Goal: Task Accomplishment & Management: Use online tool/utility

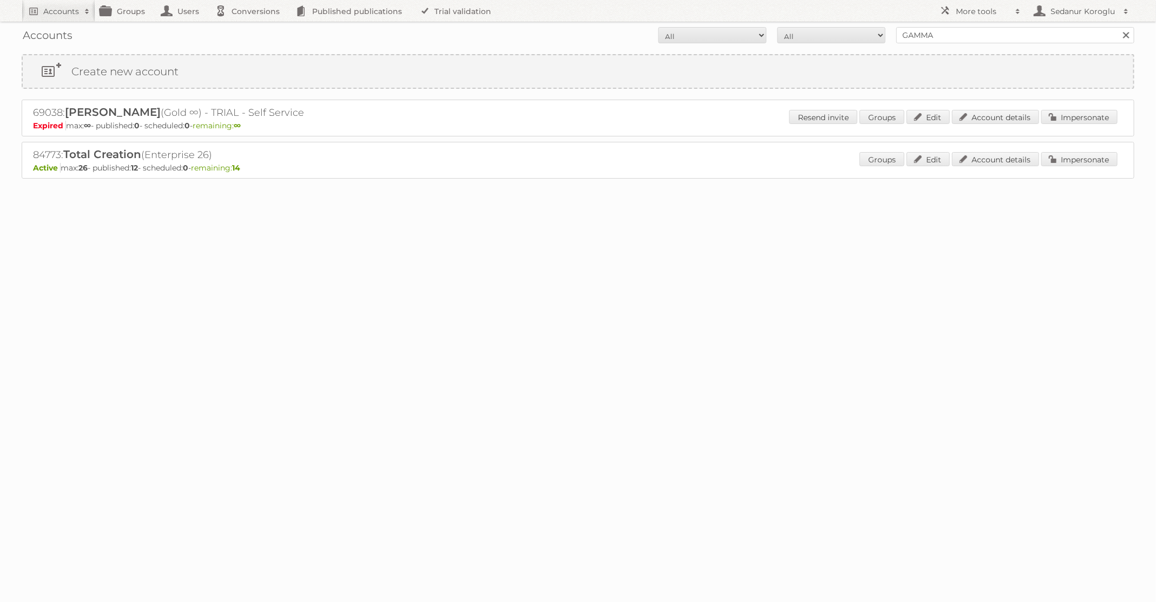
type input "GAMMA"
click at [1118, 27] on input "Search" at bounding box center [1126, 35] width 16 height 16
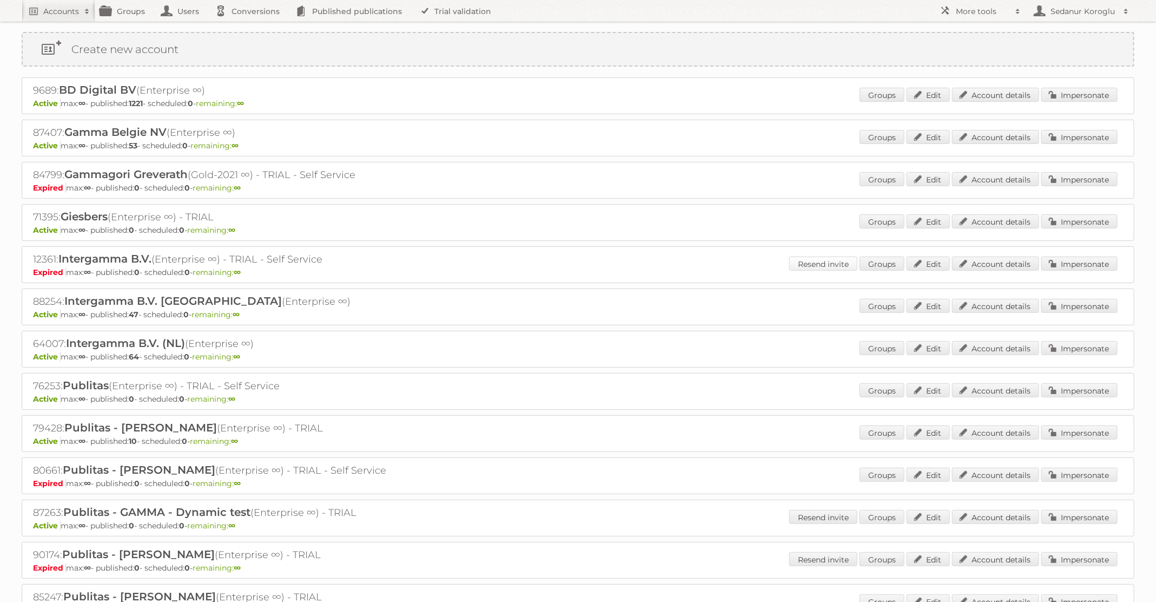
scroll to position [22, 0]
click at [1065, 346] on link "Impersonate" at bounding box center [1079, 348] width 76 height 14
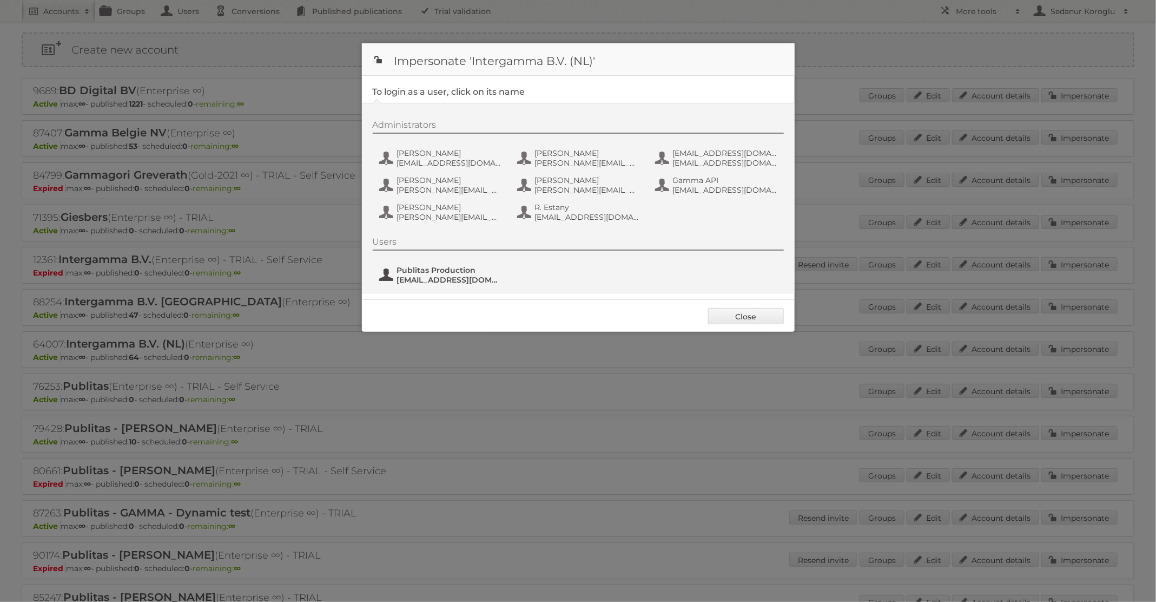
click at [449, 269] on span "Publitas Production" at bounding box center [449, 270] width 105 height 10
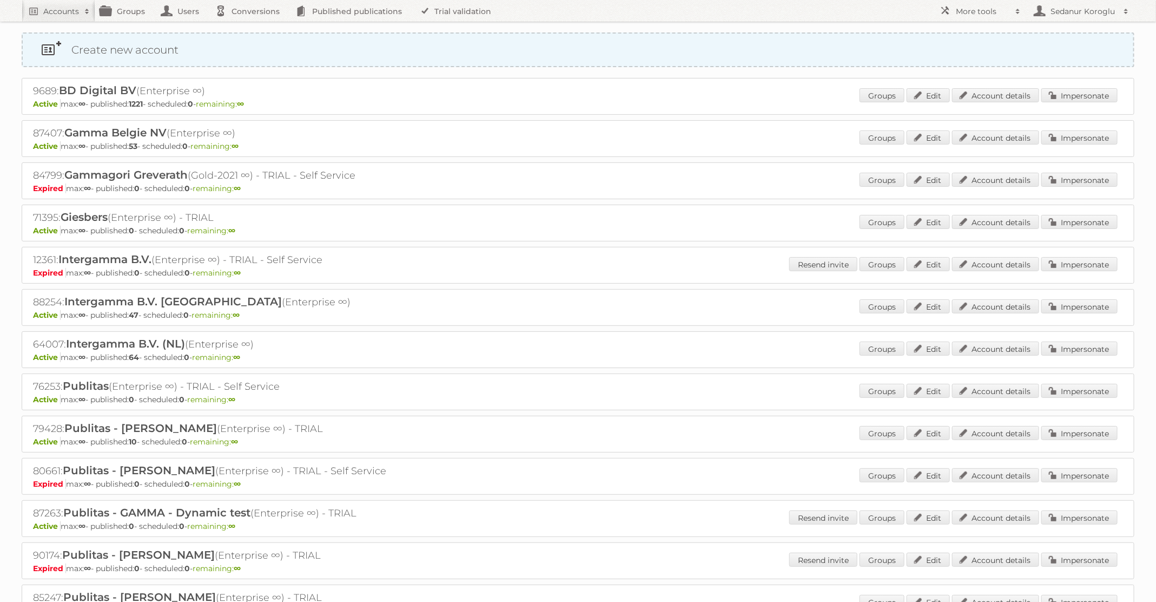
scroll to position [0, 0]
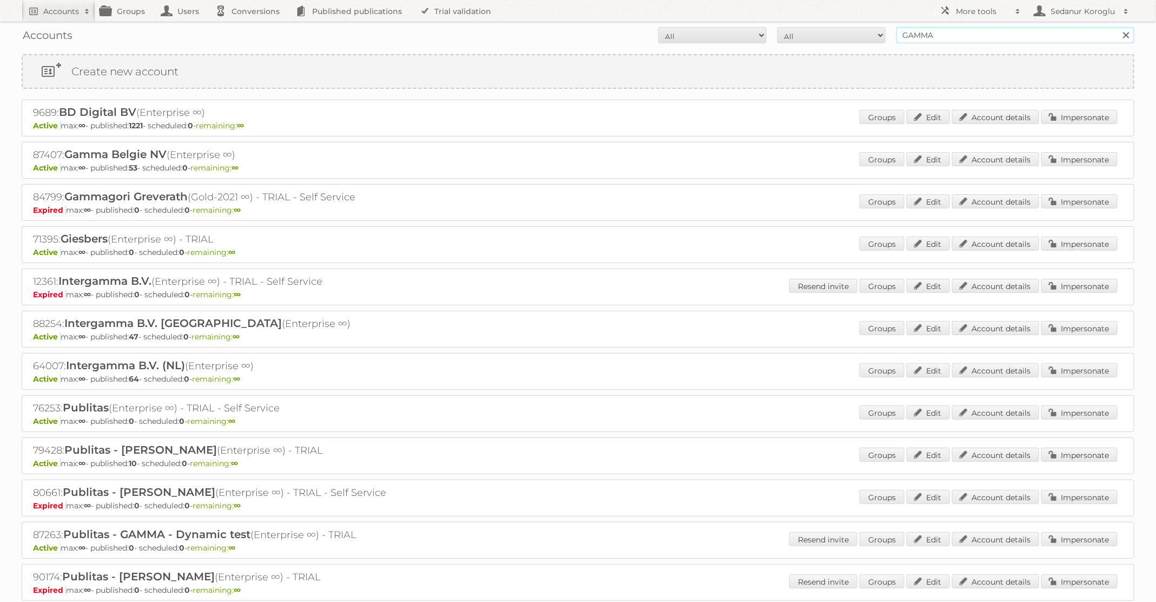
drag, startPoint x: 945, startPoint y: 38, endPoint x: 828, endPoint y: 25, distance: 117.6
click at [833, 27] on form "All Active Expired Pending All Paid Trials Self service GAMMA Search" at bounding box center [578, 35] width 1113 height 16
type input "KARWEI"
click at [1118, 27] on input "Search" at bounding box center [1126, 35] width 16 height 16
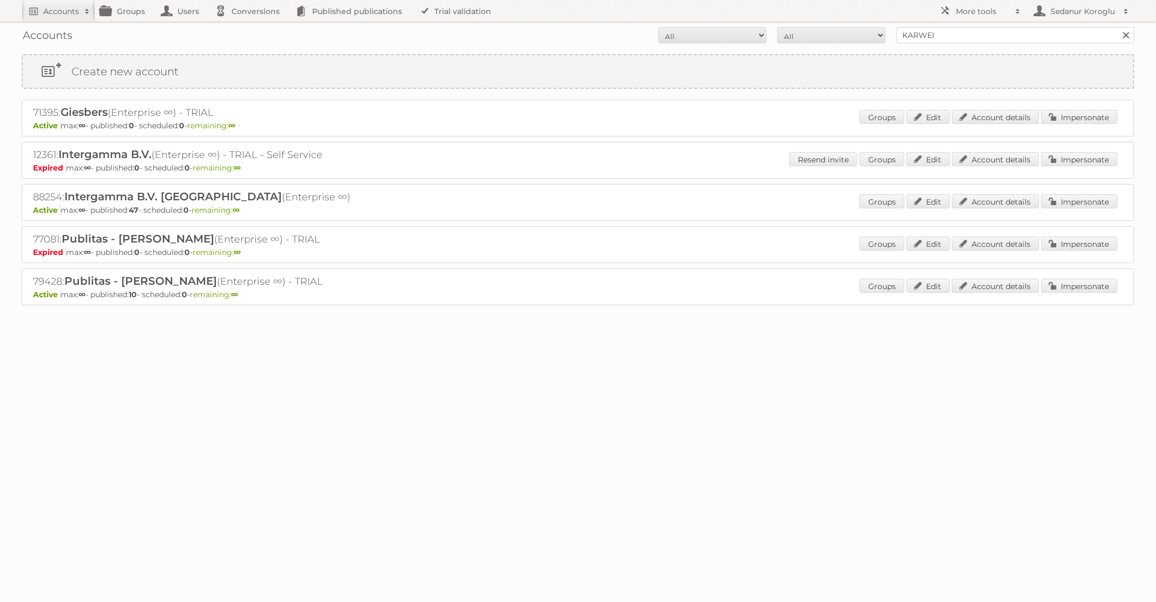
click at [1084, 208] on div "Groups Edit Account details Impersonate" at bounding box center [989, 202] width 258 height 16
click at [1074, 201] on link "Impersonate" at bounding box center [1079, 201] width 76 height 14
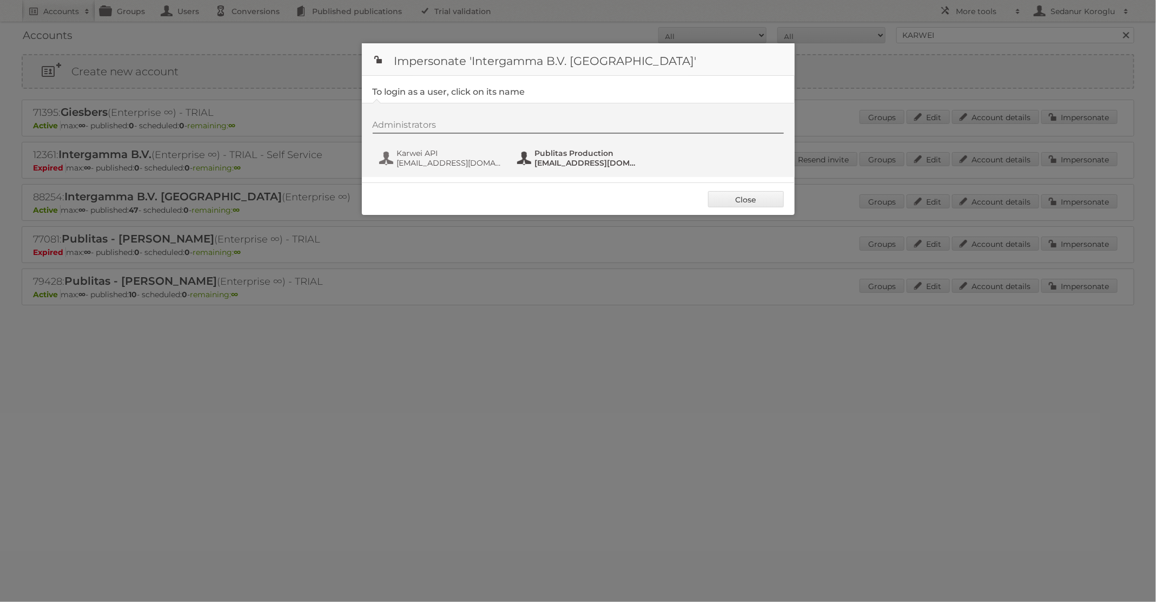
click at [560, 160] on span "fs+karwei@publitas.com" at bounding box center [587, 163] width 105 height 10
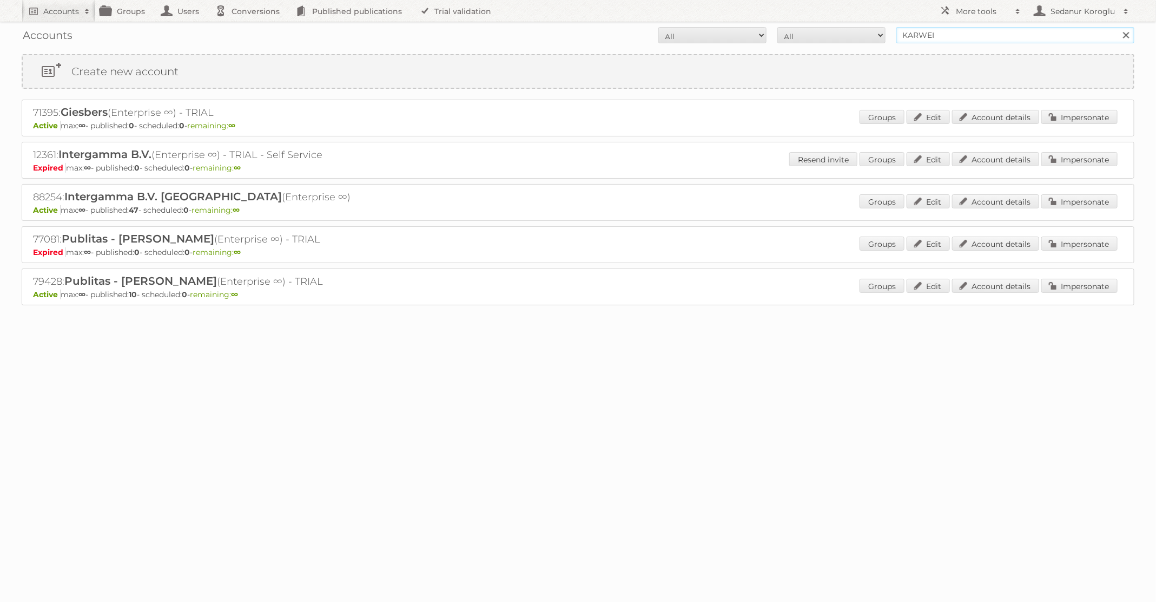
drag, startPoint x: 937, startPoint y: 36, endPoint x: 834, endPoint y: 29, distance: 103.6
click at [834, 29] on form "All Active Expired Pending All Paid Trials Self service KARWEI Search" at bounding box center [578, 35] width 1113 height 16
type input "BAUHAUS"
click at [1118, 27] on input "Search" at bounding box center [1126, 35] width 16 height 16
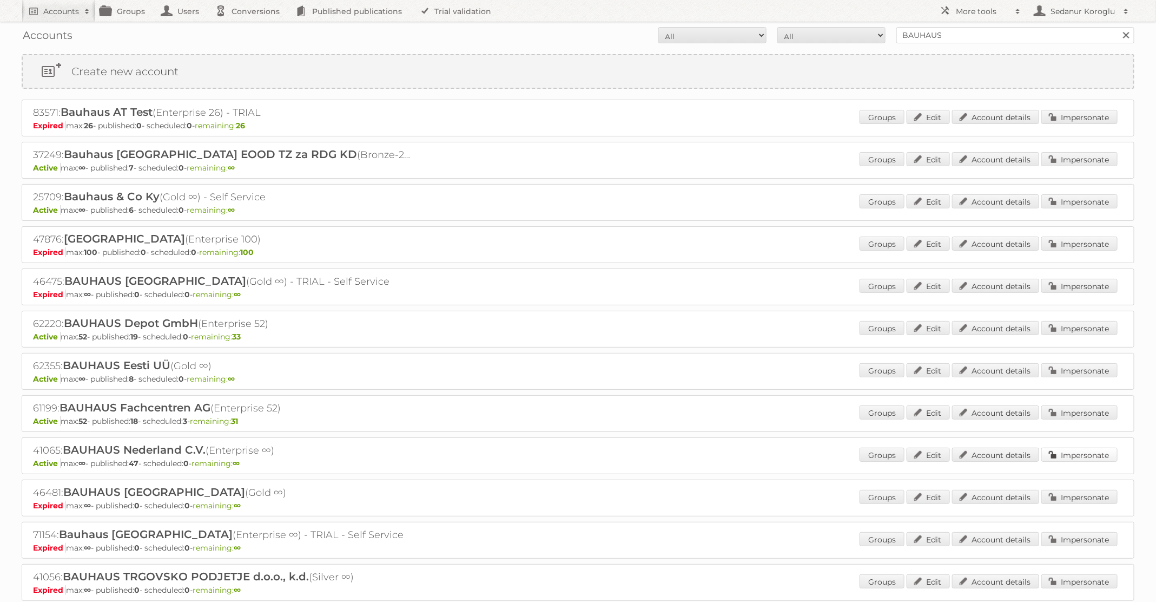
click at [1068, 447] on link "Impersonate" at bounding box center [1079, 454] width 76 height 14
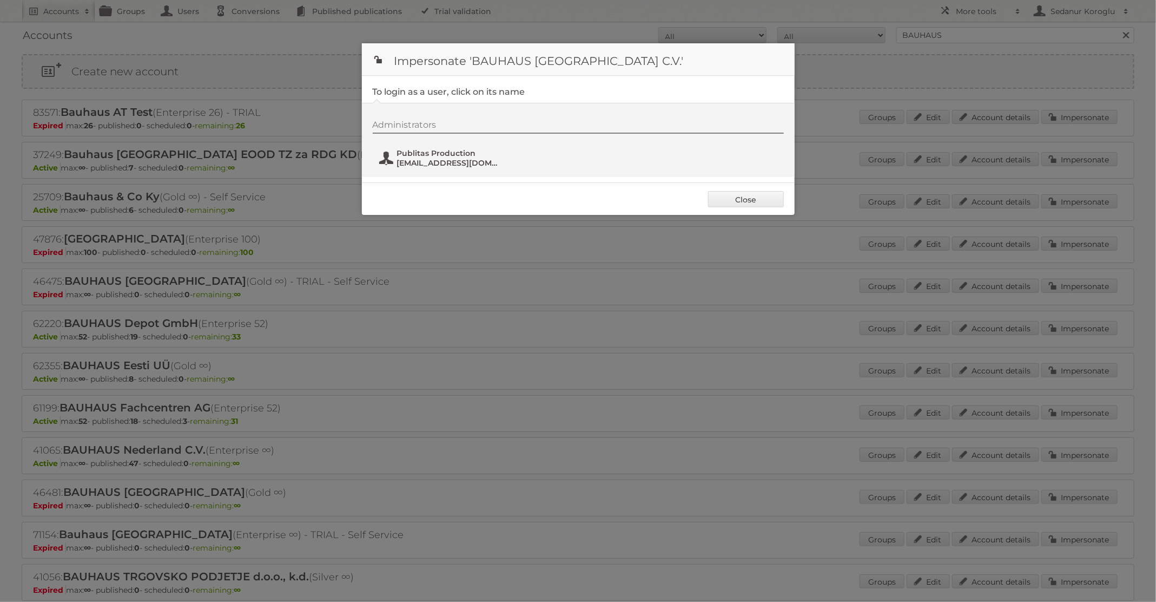
click at [426, 155] on span "Publitas Production" at bounding box center [449, 153] width 105 height 10
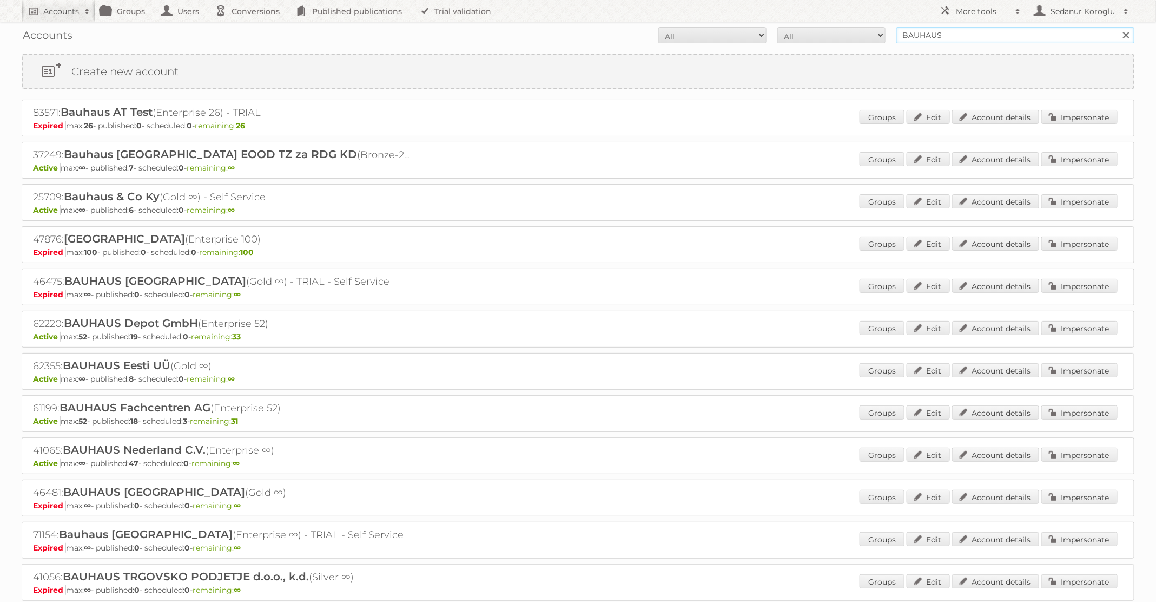
drag, startPoint x: 955, startPoint y: 41, endPoint x: 861, endPoint y: 32, distance: 94.0
click at [862, 34] on form "All Active Expired Pending All Paid Trials Self service BAUHAUS Search" at bounding box center [578, 35] width 1113 height 16
type input "KARWEI"
click at [1118, 27] on input "Search" at bounding box center [1126, 35] width 16 height 16
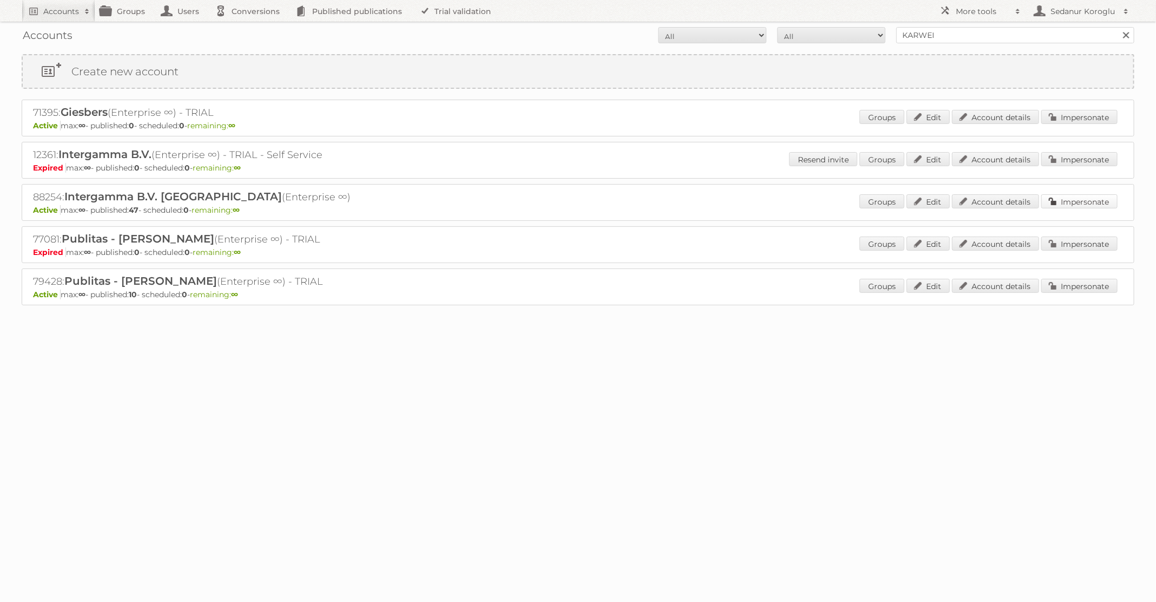
click at [1073, 205] on link "Impersonate" at bounding box center [1079, 201] width 76 height 14
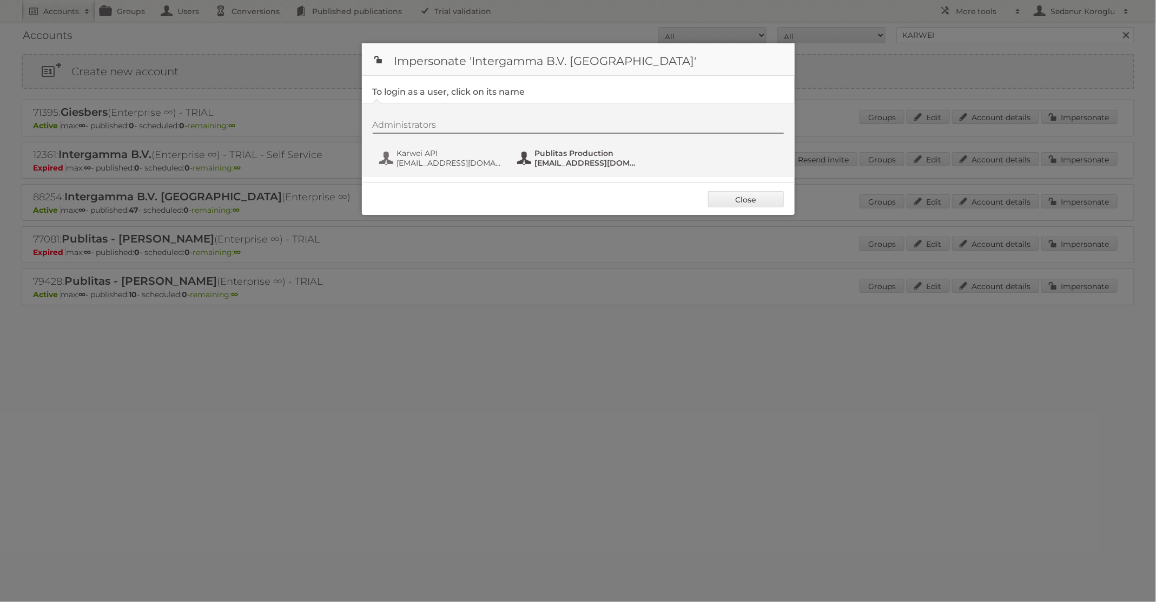
click at [586, 157] on span "Publitas Production" at bounding box center [587, 153] width 105 height 10
